Goal: Task Accomplishment & Management: Manage account settings

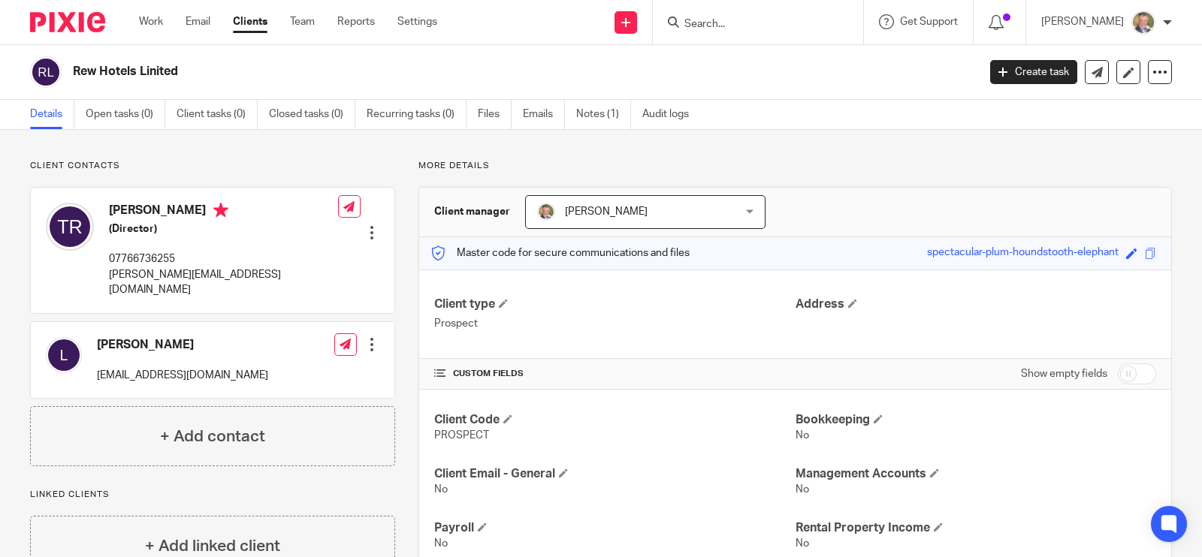
click at [732, 26] on input "Search" at bounding box center [750, 25] width 135 height 14
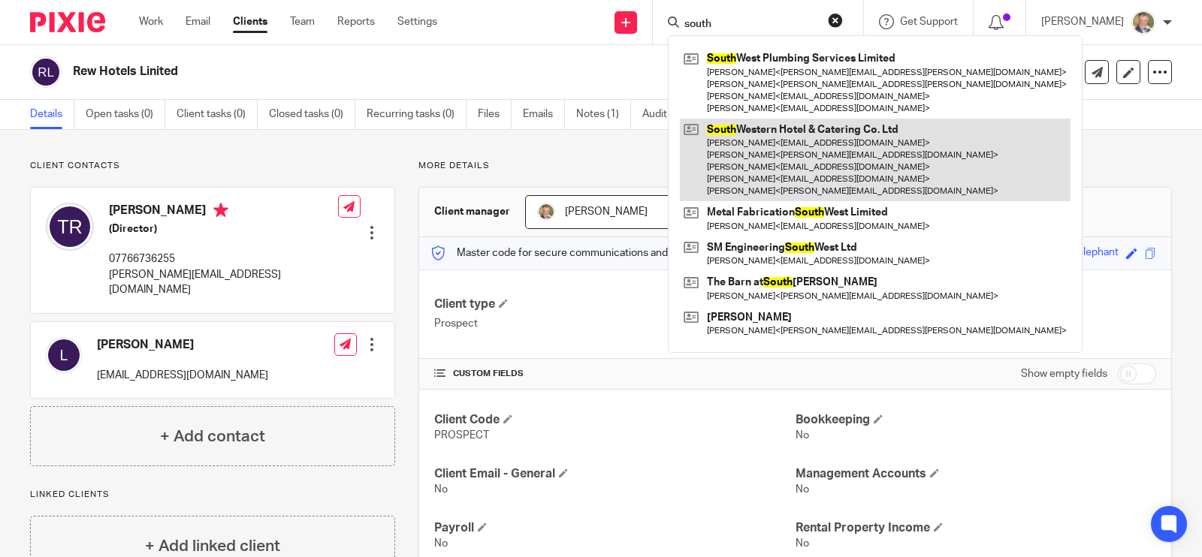
type input "south"
click at [759, 149] on link at bounding box center [875, 160] width 391 height 83
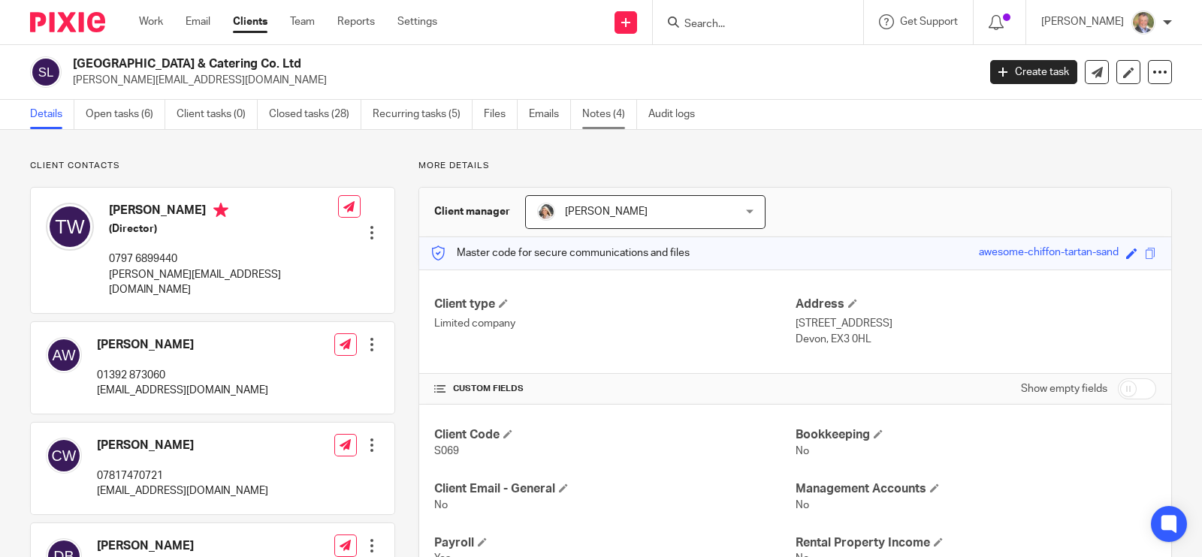
click at [603, 110] on link "Notes (4)" at bounding box center [609, 114] width 55 height 29
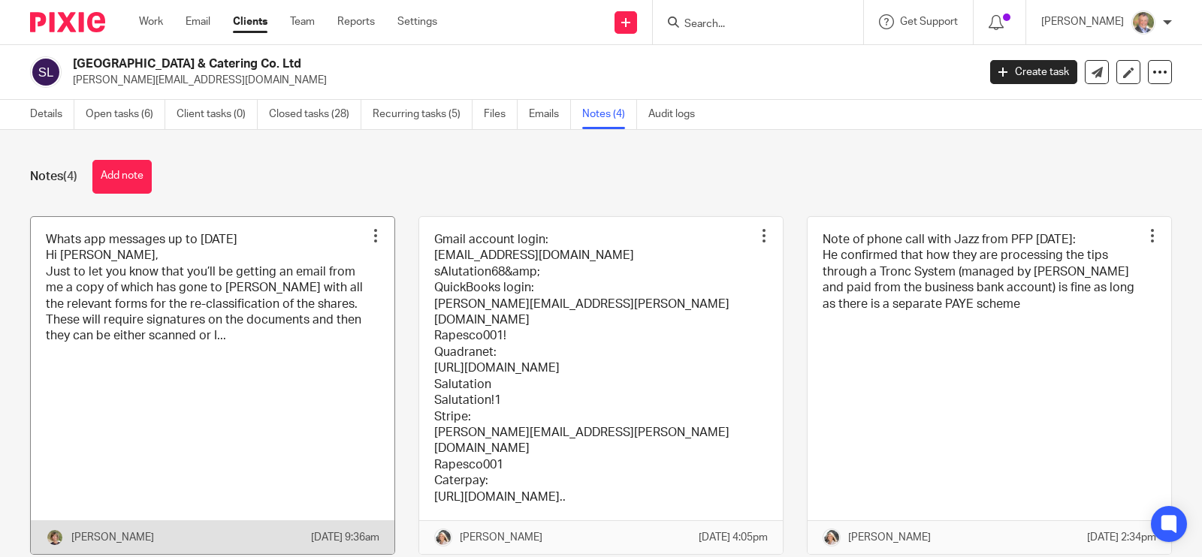
click at [279, 388] on link at bounding box center [213, 385] width 364 height 337
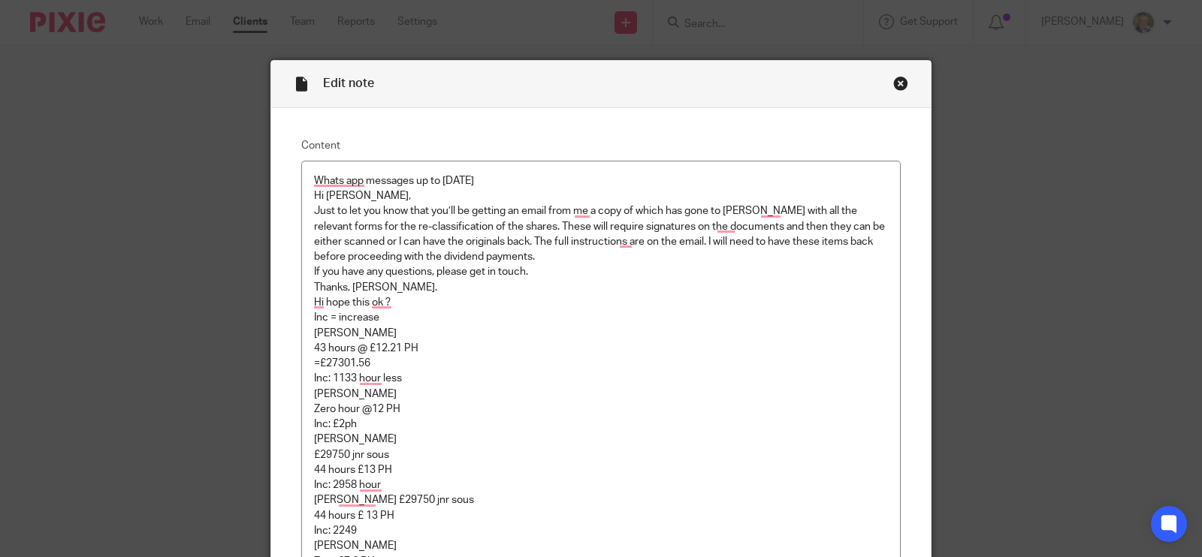
click at [893, 82] on div "Close this dialog window" at bounding box center [900, 83] width 15 height 15
